Goal: Transaction & Acquisition: Subscribe to service/newsletter

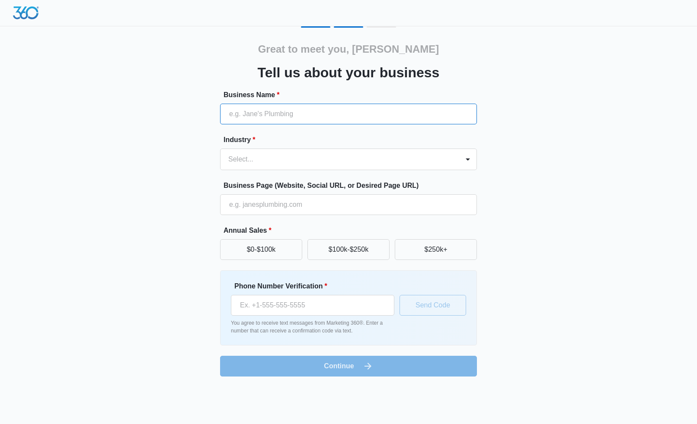
click at [314, 114] on input "Business Name *" at bounding box center [348, 114] width 257 height 21
type input "CareerScope"
click at [305, 160] on div at bounding box center [338, 159] width 220 height 12
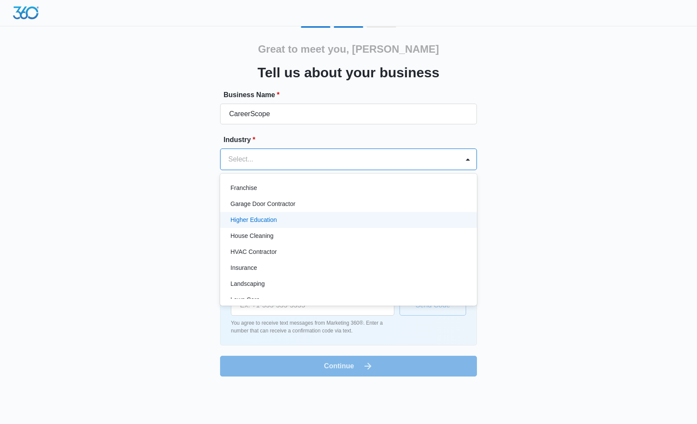
scroll to position [304, 0]
click at [284, 219] on div "Higher Education" at bounding box center [347, 222] width 234 height 9
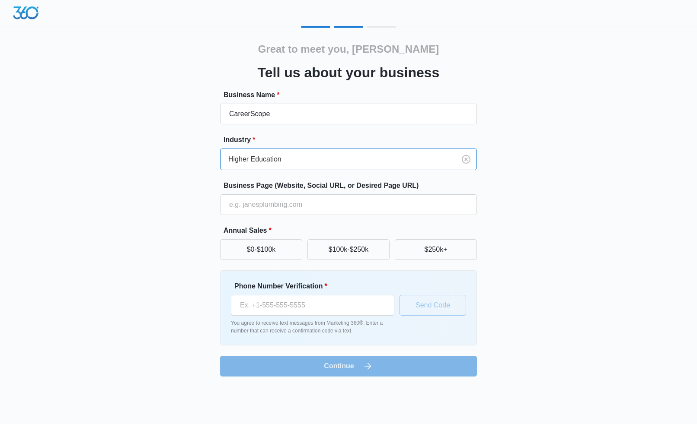
click at [177, 222] on div "Great to meet you, Melissa Tell us about your business Business Name * CareerSc…" at bounding box center [348, 201] width 519 height 350
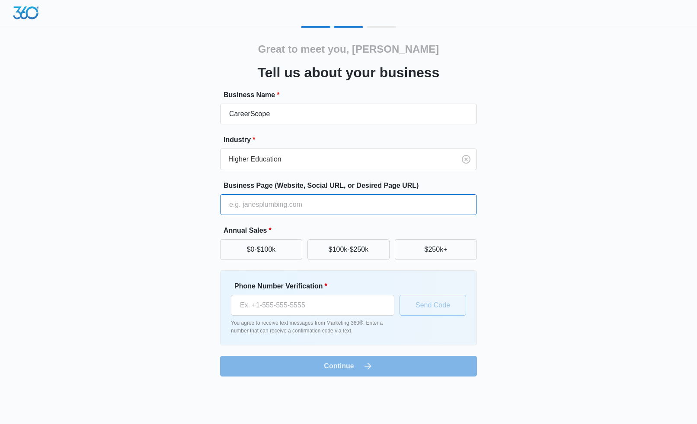
click at [239, 208] on input "Business Page (Website, Social URL, or Desired Page URL)" at bounding box center [348, 204] width 257 height 21
type input "w"
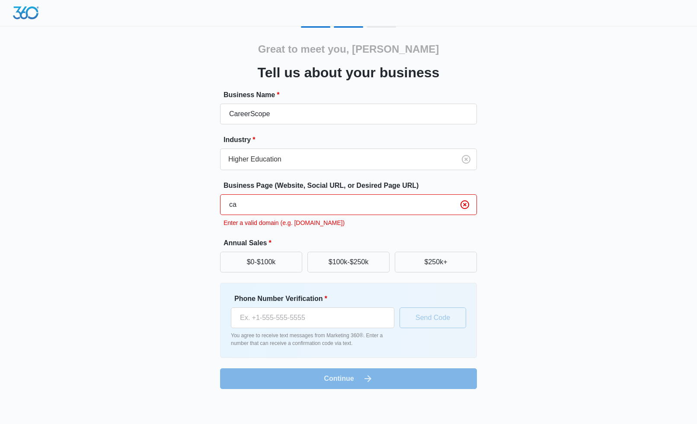
type input "c"
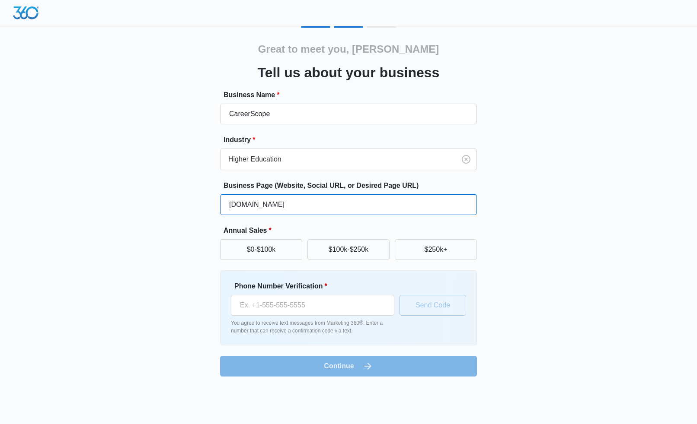
type input "www.careerscope.com"
click at [153, 245] on div "Great to meet you, Melissa Tell us about your business Business Name * CareerSc…" at bounding box center [348, 201] width 519 height 350
click at [339, 251] on button "$100k-$250k" at bounding box center [348, 249] width 82 height 21
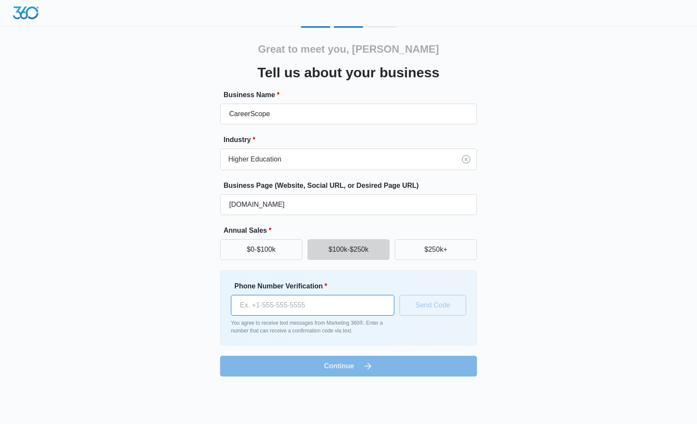
click at [320, 299] on input "Phone Number Verification *" at bounding box center [312, 305] width 163 height 21
type input "(570) 878-9813"
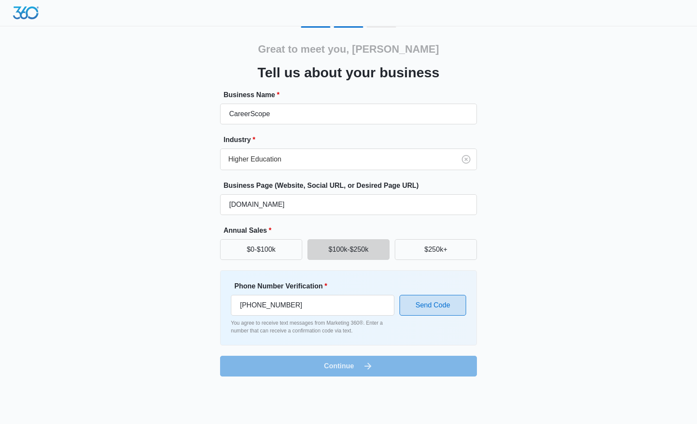
click at [420, 310] on button "Send Code" at bounding box center [432, 305] width 67 height 21
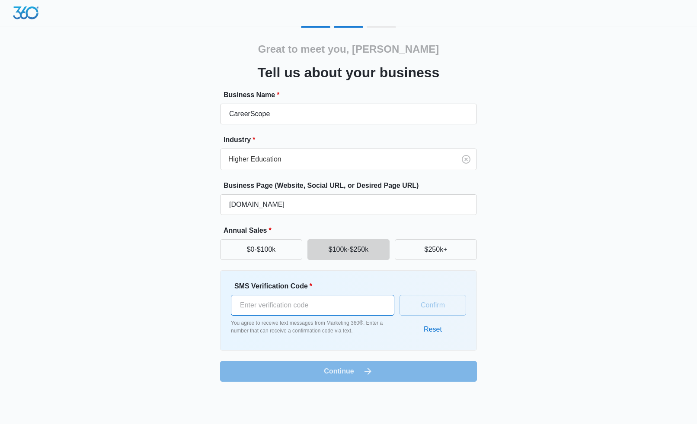
click at [314, 310] on input "SMS Verification Code *" at bounding box center [312, 305] width 163 height 21
type input "752712"
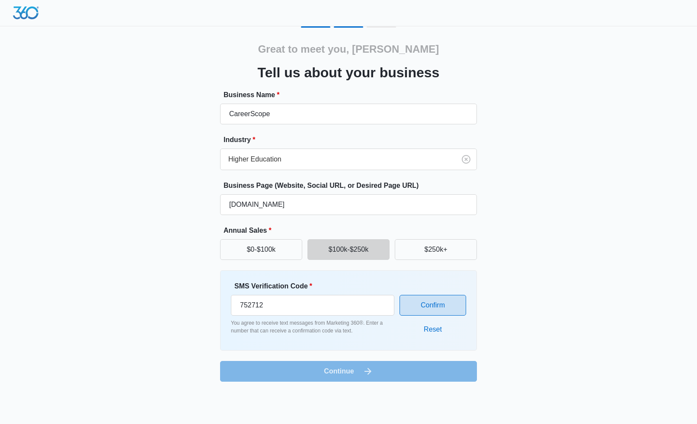
click at [424, 300] on button "Confirm" at bounding box center [432, 305] width 67 height 21
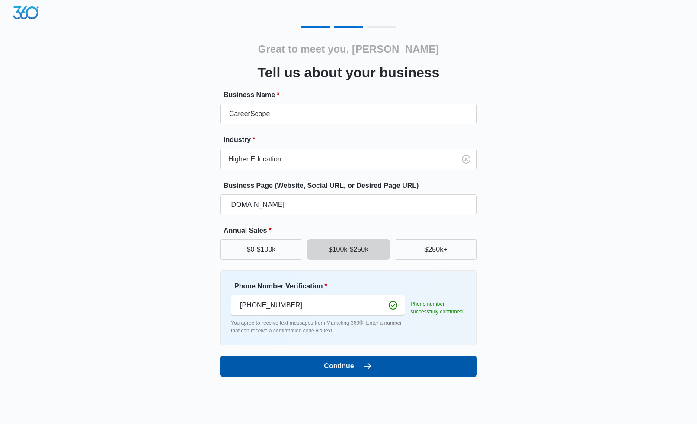
click at [339, 372] on button "Continue" at bounding box center [348, 366] width 257 height 21
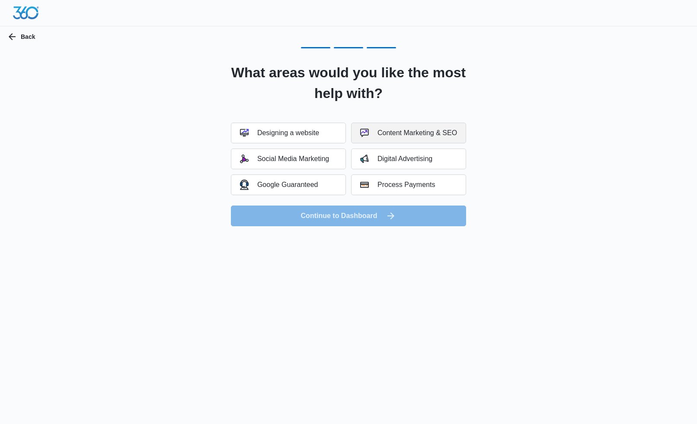
click at [384, 136] on div "Content Marketing & SEO" at bounding box center [408, 133] width 97 height 9
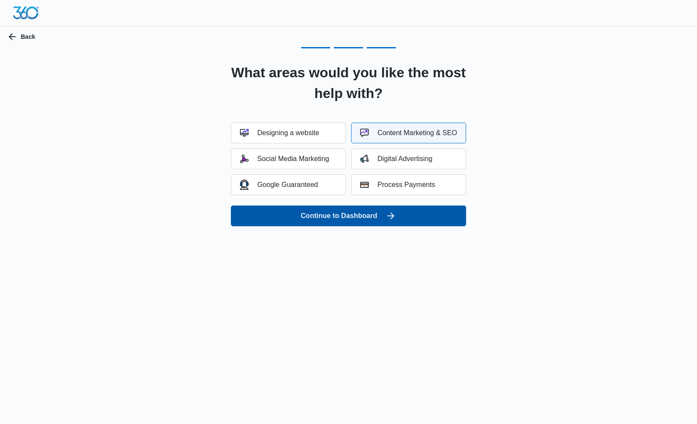
click at [330, 223] on button "Continue to Dashboard" at bounding box center [348, 216] width 235 height 21
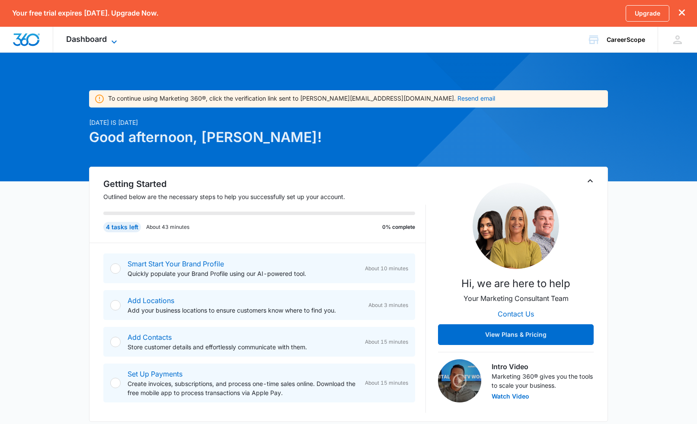
click at [110, 38] on icon at bounding box center [114, 42] width 10 height 10
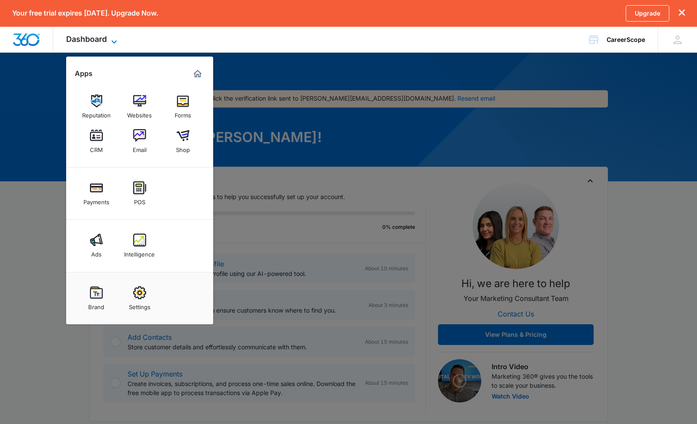
click at [110, 38] on icon at bounding box center [114, 42] width 10 height 10
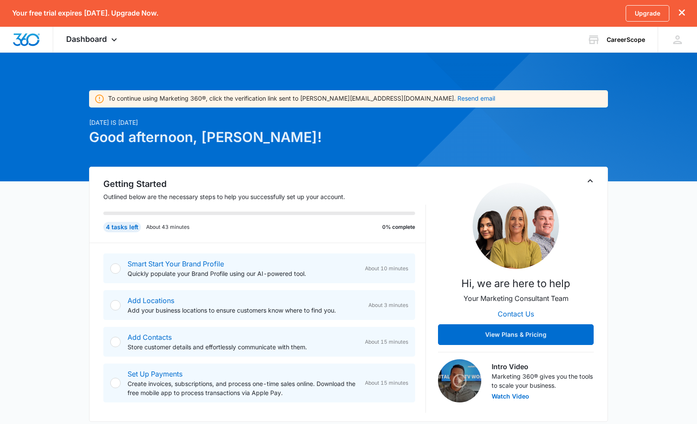
click at [145, 15] on p "Your free trial expires [DATE]. Upgrade Now." at bounding box center [85, 13] width 146 height 8
click at [658, 15] on link "Upgrade" at bounding box center [647, 13] width 44 height 16
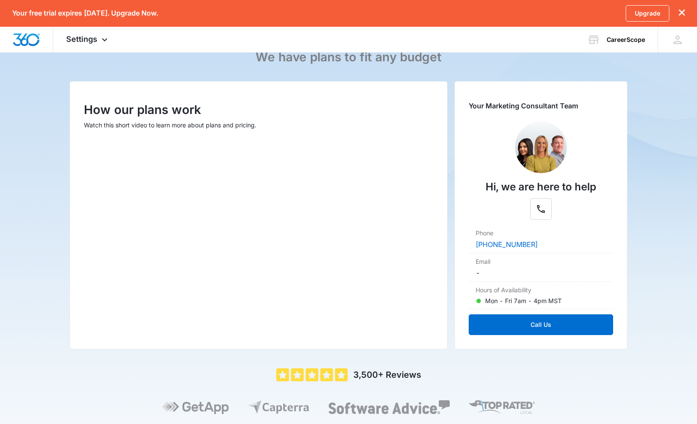
scroll to position [105, 0]
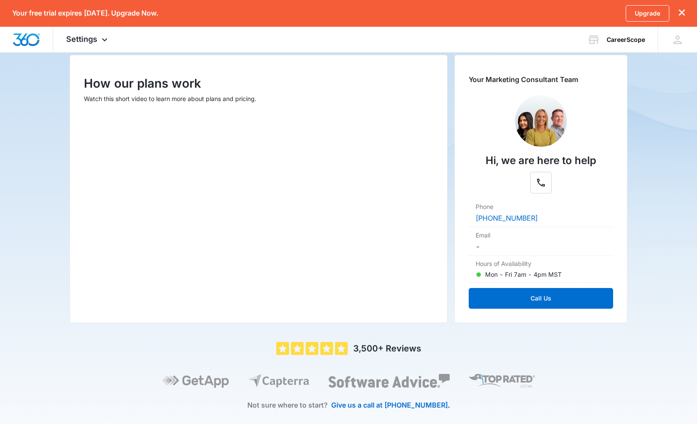
click at [146, 350] on div "5 out of 5 3,500+ Reviews Not sure where to start? Give us a call at [PHONE_NUM…" at bounding box center [348, 385] width 557 height 87
click at [502, 294] on button "Call Us" at bounding box center [540, 298] width 144 height 21
click at [509, 218] on link "[PHONE_NUMBER]" at bounding box center [506, 218] width 62 height 9
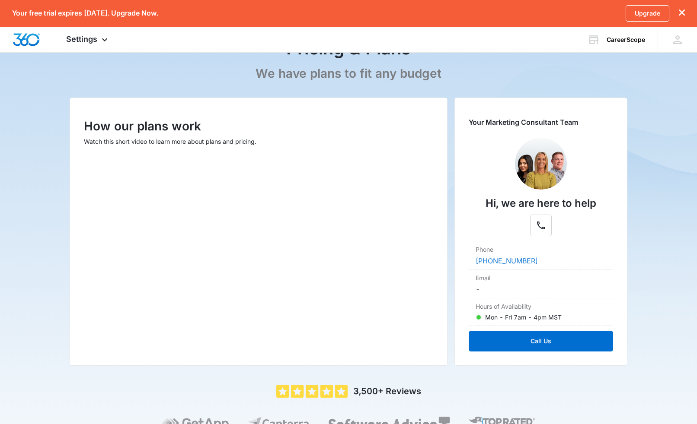
scroll to position [0, 0]
